Goal: Transaction & Acquisition: Download file/media

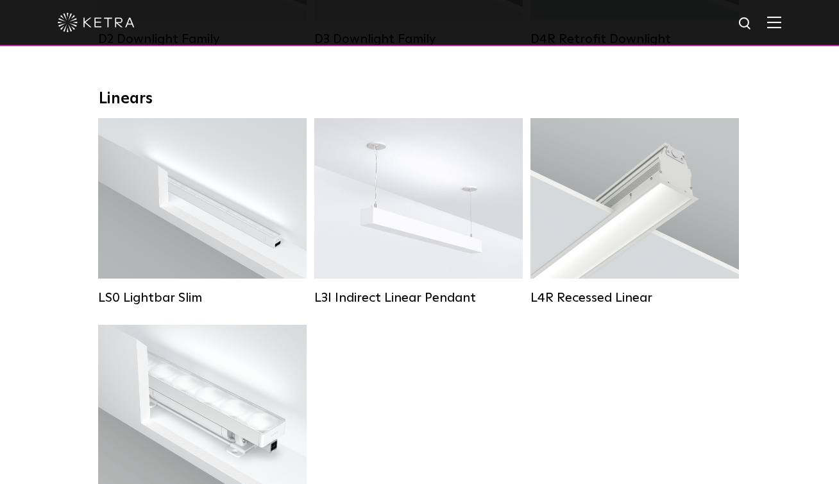
scroll to position [422, 0]
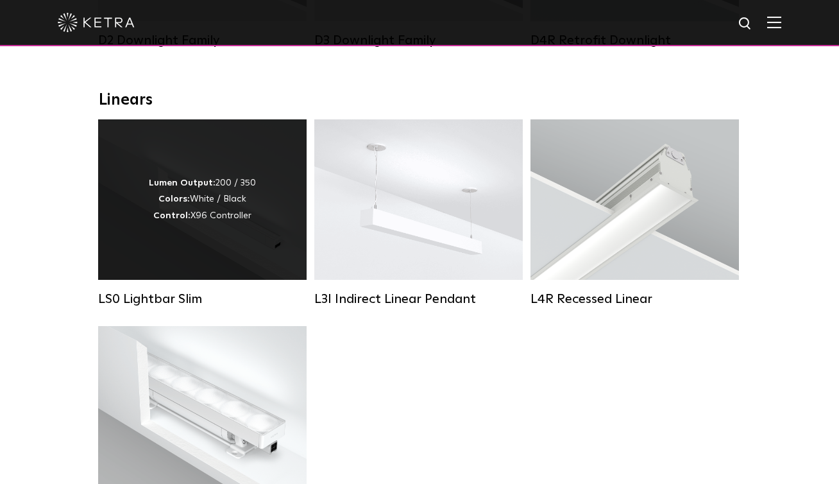
click at [207, 213] on div "Lumen Output: 200 / 350 Colors: White / Black Control: X96 Controller" at bounding box center [202, 199] width 107 height 49
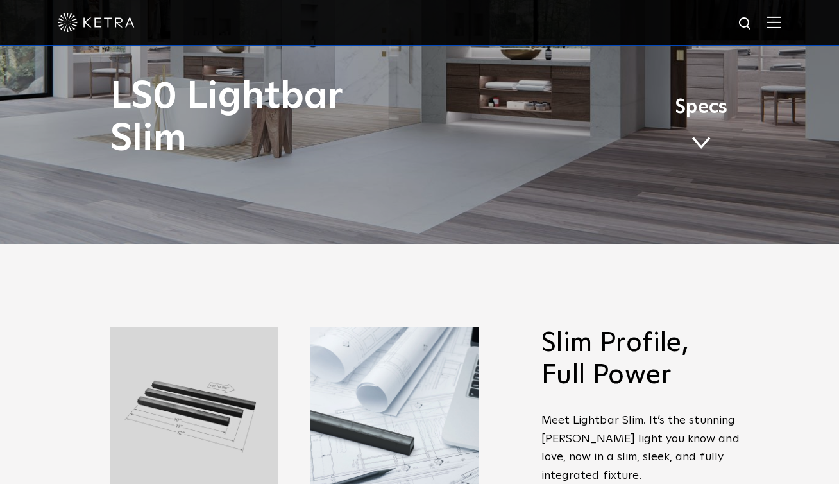
click at [712, 130] on link "Specs" at bounding box center [701, 129] width 53 height 50
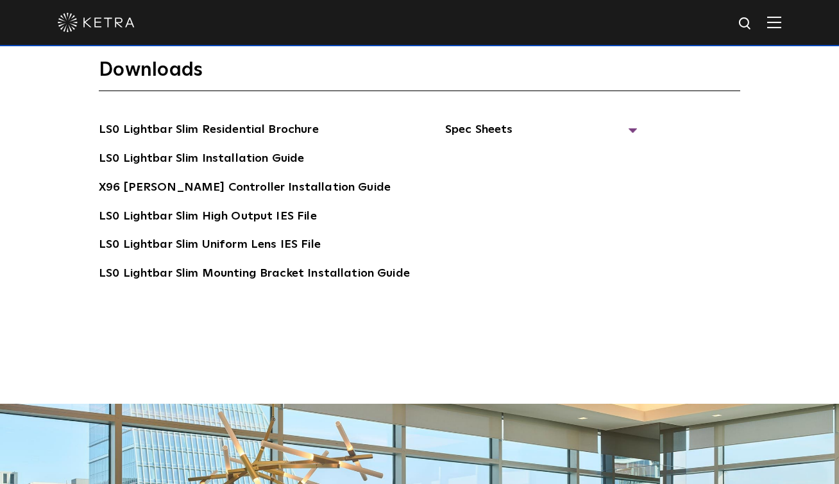
scroll to position [2377, 0]
click at [274, 206] on link "LS0 Lightbar Slim High Output IES File" at bounding box center [208, 216] width 218 height 21
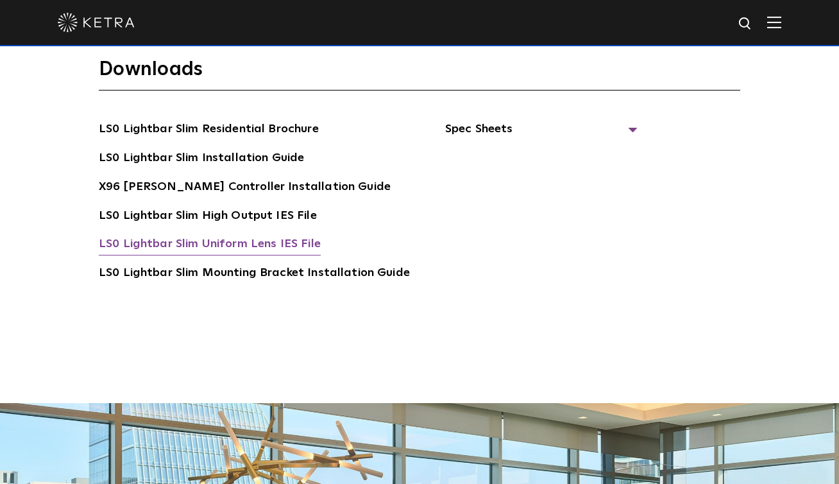
click at [269, 235] on link "LS0 Lightbar Slim Uniform Lens IES File" at bounding box center [210, 245] width 222 height 21
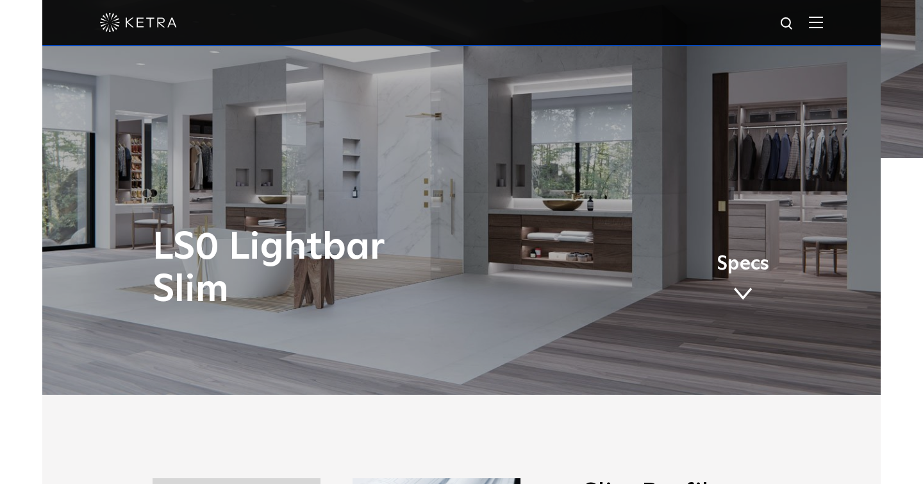
scroll to position [0, 0]
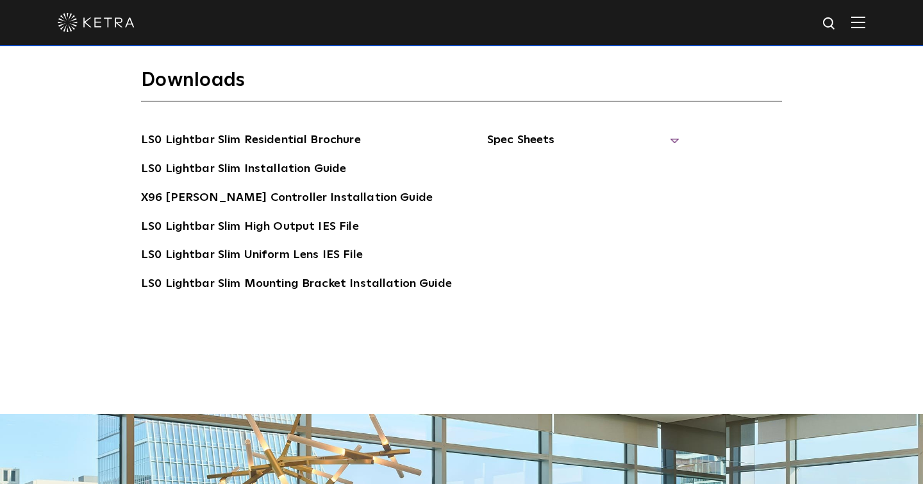
click at [666, 131] on span "Spec Sheets" at bounding box center [583, 145] width 192 height 28
